Goal: Find specific page/section: Find specific page/section

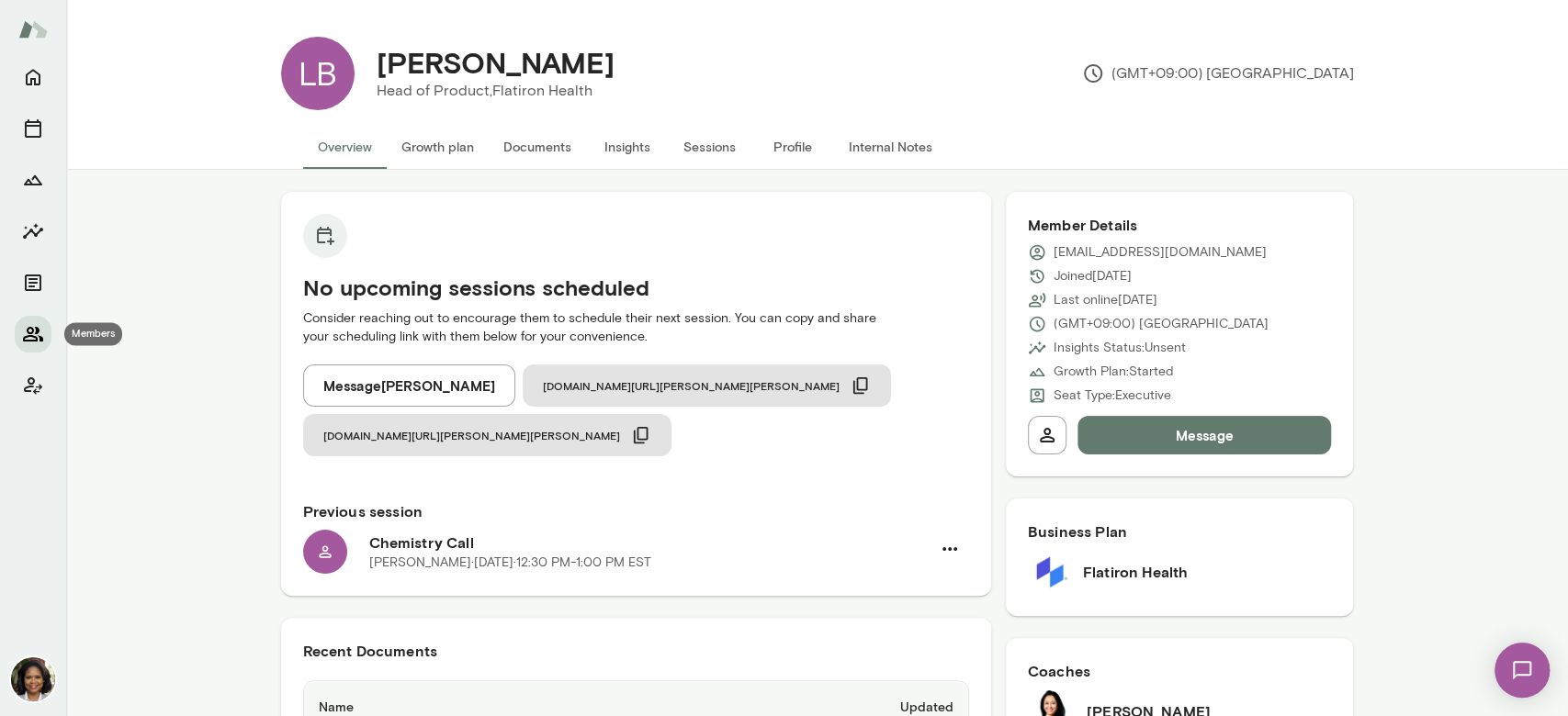
click at [30, 325] on icon "Members" at bounding box center [32, 334] width 22 height 22
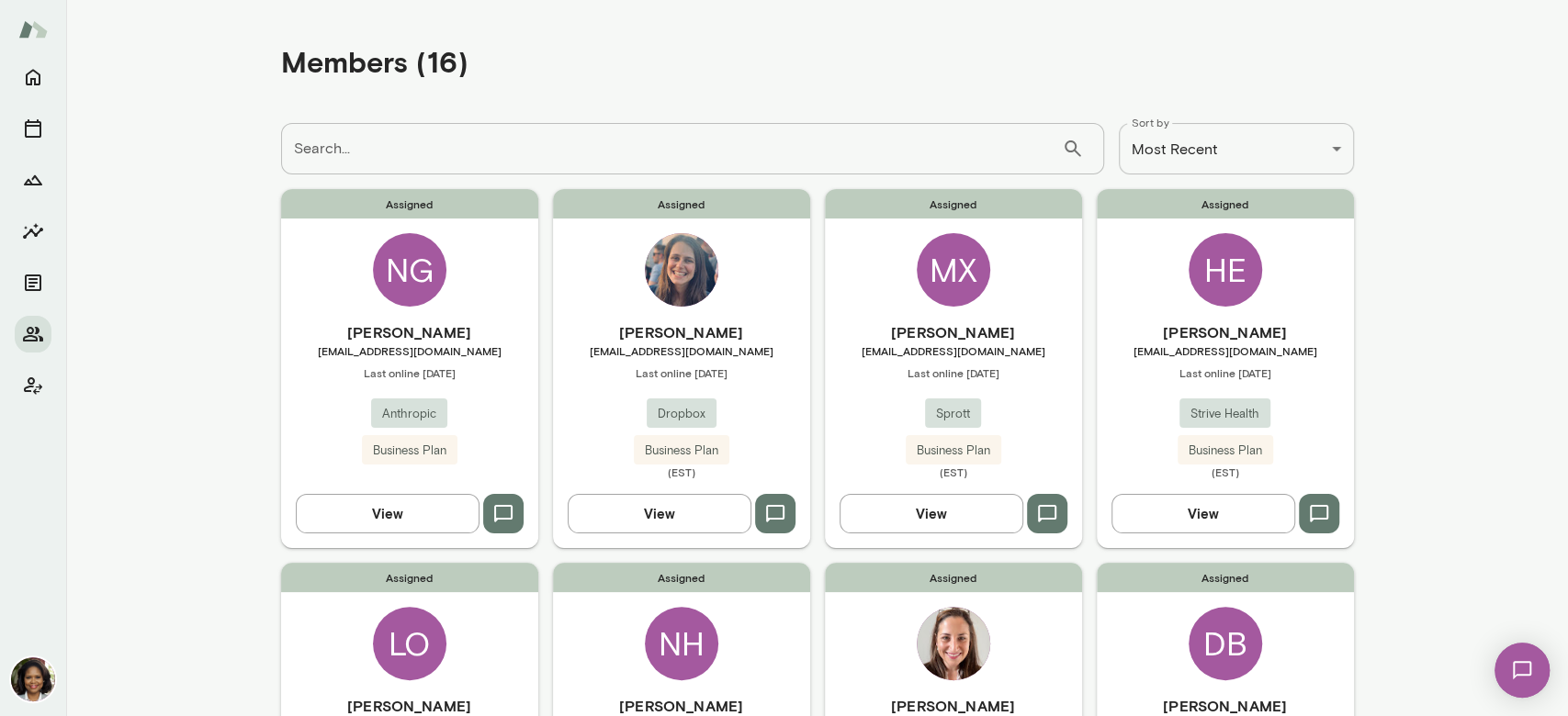
click at [362, 513] on button "View" at bounding box center [387, 513] width 184 height 39
